Goal: Transaction & Acquisition: Obtain resource

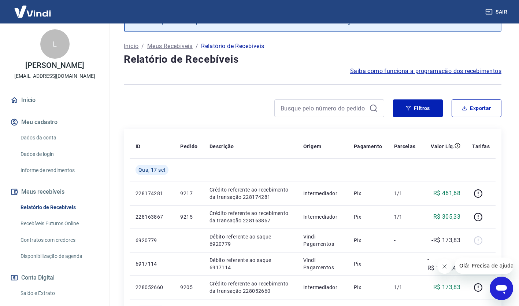
scroll to position [29, 0]
click at [409, 104] on button "Filtros" at bounding box center [418, 108] width 50 height 18
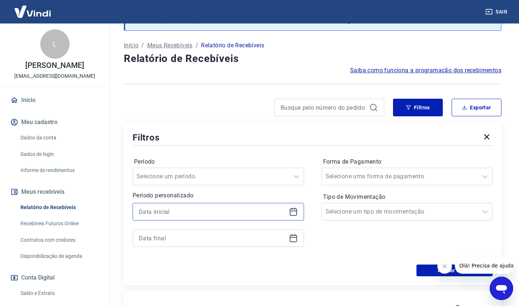
click at [226, 210] on input at bounding box center [212, 211] width 147 height 11
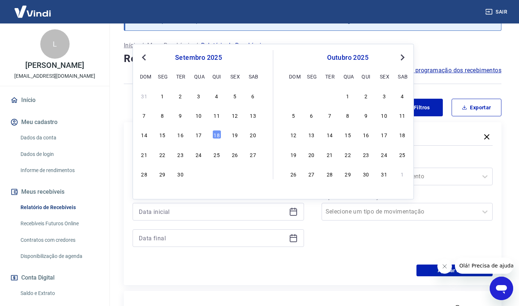
click at [145, 59] on span "Previous Month" at bounding box center [145, 57] width 0 height 8
click at [160, 115] on div "4" at bounding box center [162, 115] width 9 height 9
type input "[DATE]"
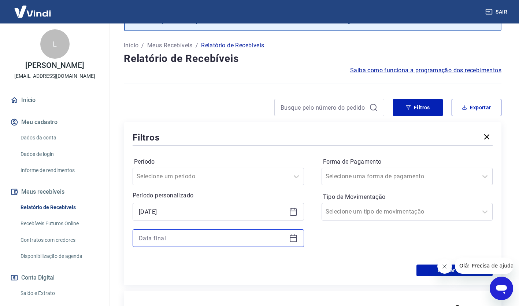
click at [195, 233] on input at bounding box center [212, 237] width 147 height 11
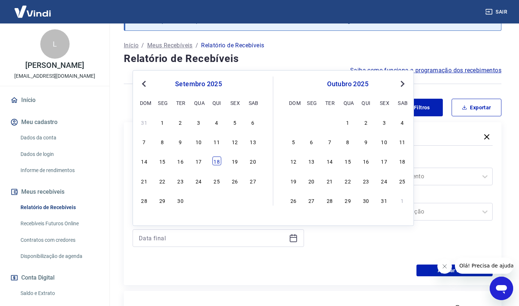
click at [217, 161] on div "18" at bounding box center [216, 160] width 9 height 9
type input "[DATE]"
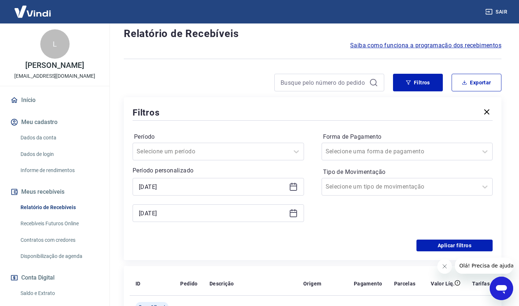
scroll to position [54, 0]
click at [431, 245] on button "Aplicar filtros" at bounding box center [455, 245] width 76 height 12
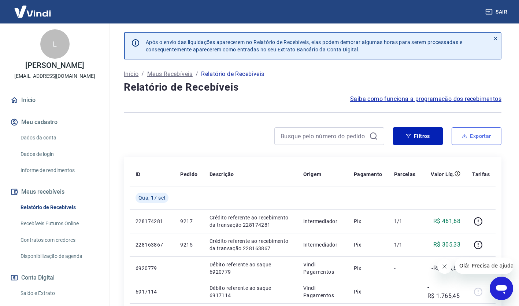
click at [468, 134] on button "Exportar" at bounding box center [477, 136] width 50 height 18
type input "[DATE]"
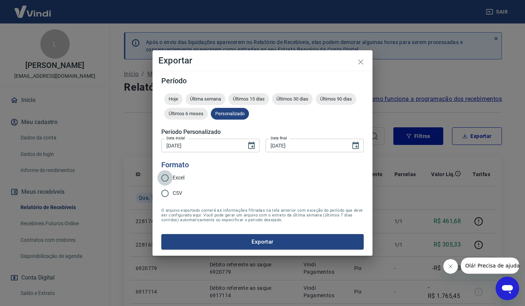
click at [162, 177] on input "Excel" at bounding box center [164, 177] width 15 height 15
radio input "true"
click at [241, 236] on button "Exportar" at bounding box center [262, 241] width 202 height 15
